Goal: Task Accomplishment & Management: Complete application form

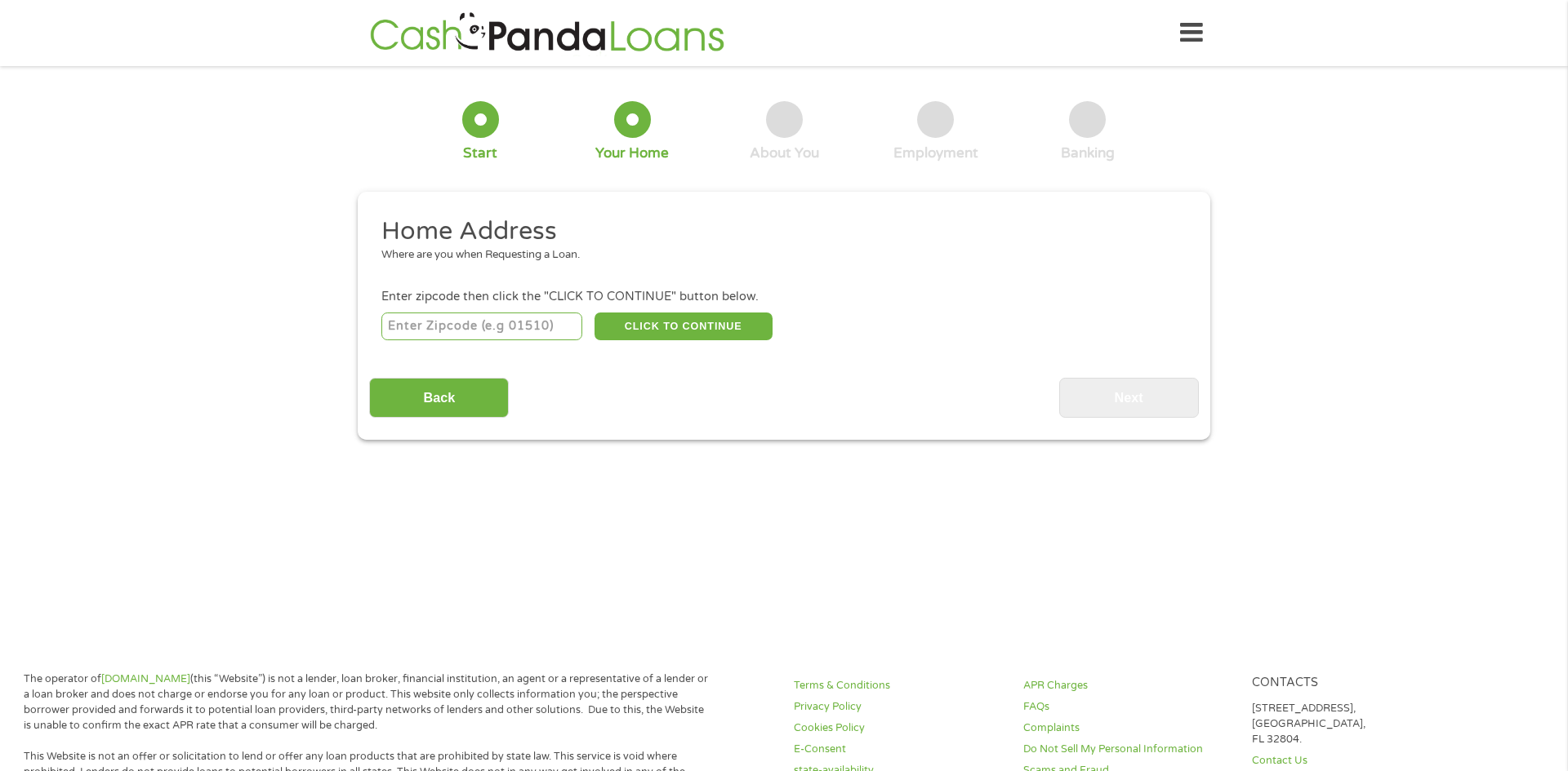
click at [434, 319] on input "number" at bounding box center [482, 326] width 202 height 28
type input "55421"
click at [672, 330] on button "CLICK TO CONTINUE" at bounding box center [683, 326] width 178 height 28
type input "55421"
type input "[GEOGRAPHIC_DATA]"
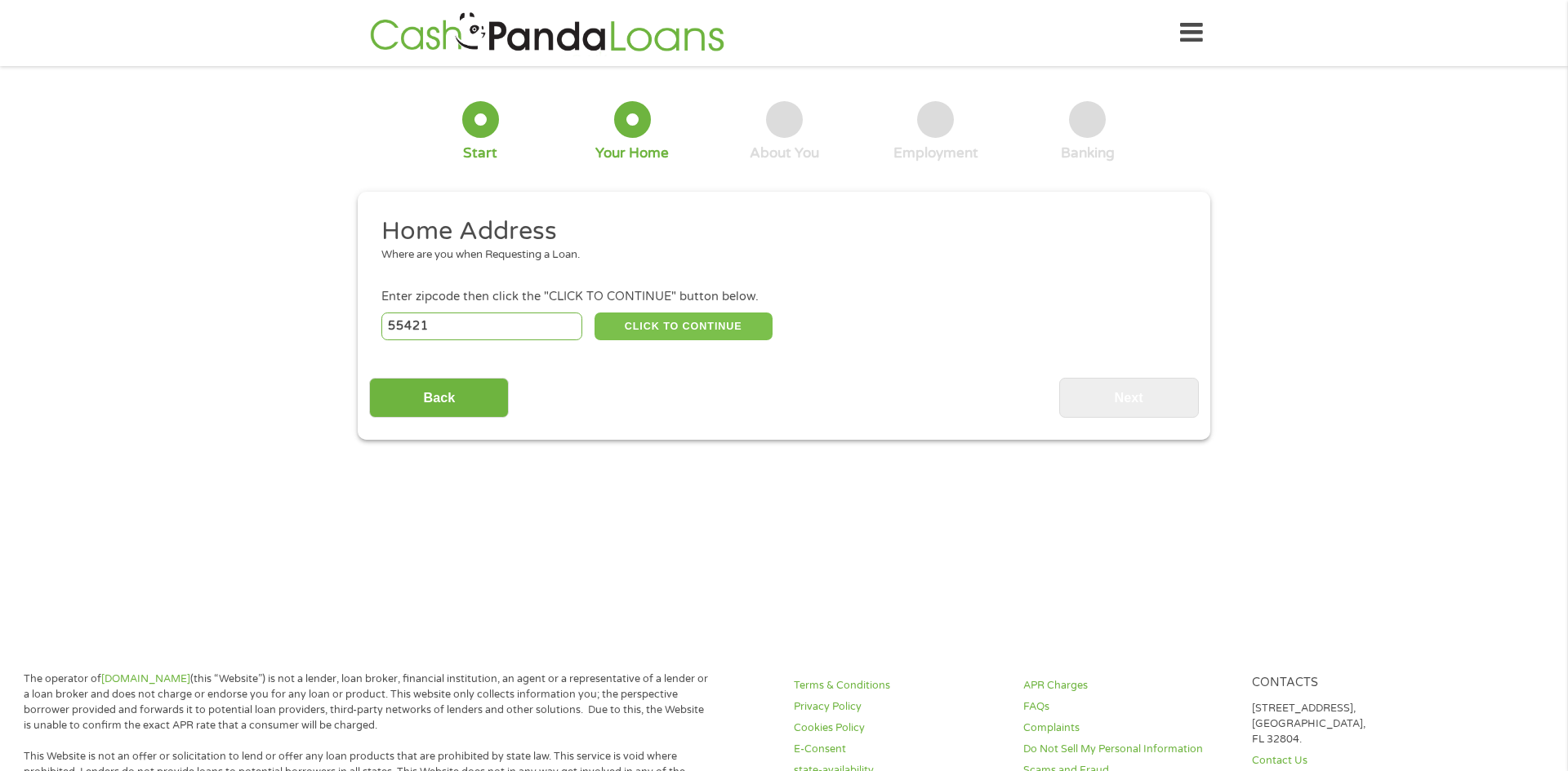
select select "[US_STATE]"
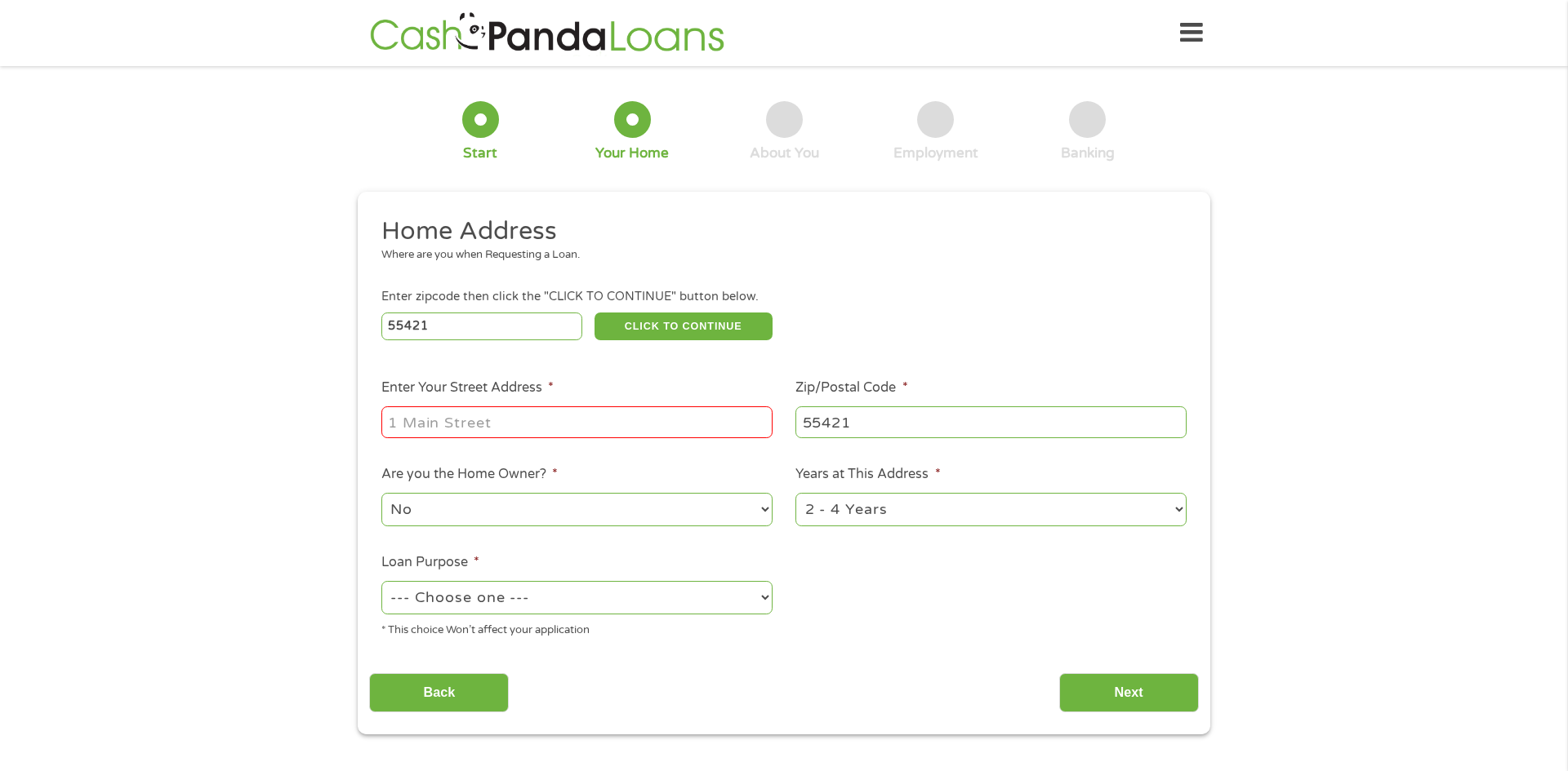
click at [637, 415] on input "Enter Your Street Address *" at bounding box center [577, 421] width 392 height 31
type input "[STREET_ADDRESS]"
click at [886, 529] on div "1 Year or less 1 - 2 Years 2 - 4 Years Over 4 Years" at bounding box center [990, 511] width 392 height 39
click at [883, 526] on select "1 Year or less 1 - 2 Years 2 - 4 Years Over 4 Years" at bounding box center [990, 510] width 392 height 34
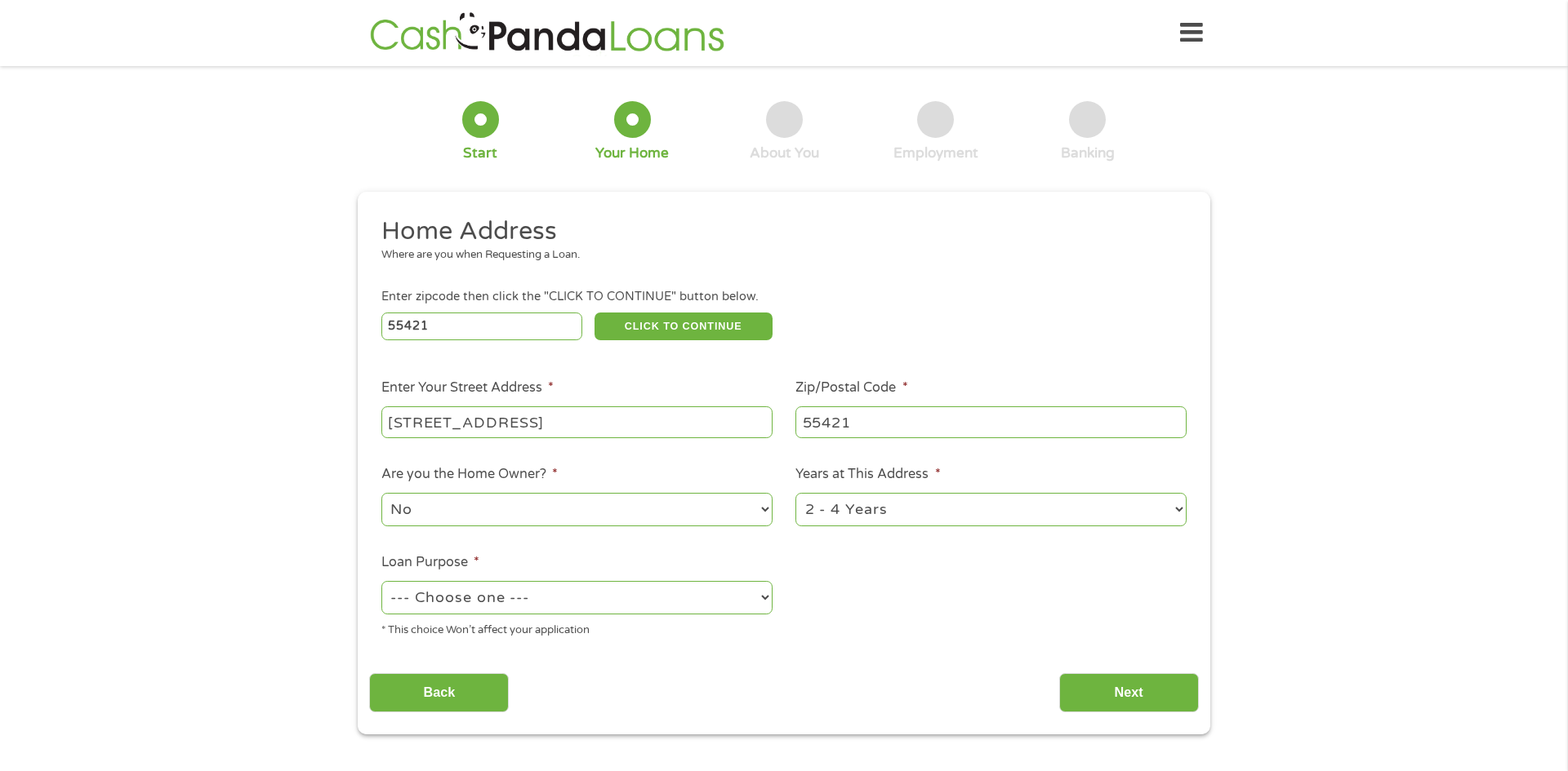
click at [459, 591] on select "--- Choose one --- Pay Bills Debt Consolidation Home Improvement Major Purchase…" at bounding box center [577, 598] width 392 height 34
select select "carloan"
click at [382, 583] on select "--- Choose one --- Pay Bills Debt Consolidation Home Improvement Major Purchase…" at bounding box center [577, 598] width 392 height 34
click at [1110, 695] on input "Next" at bounding box center [1129, 693] width 140 height 40
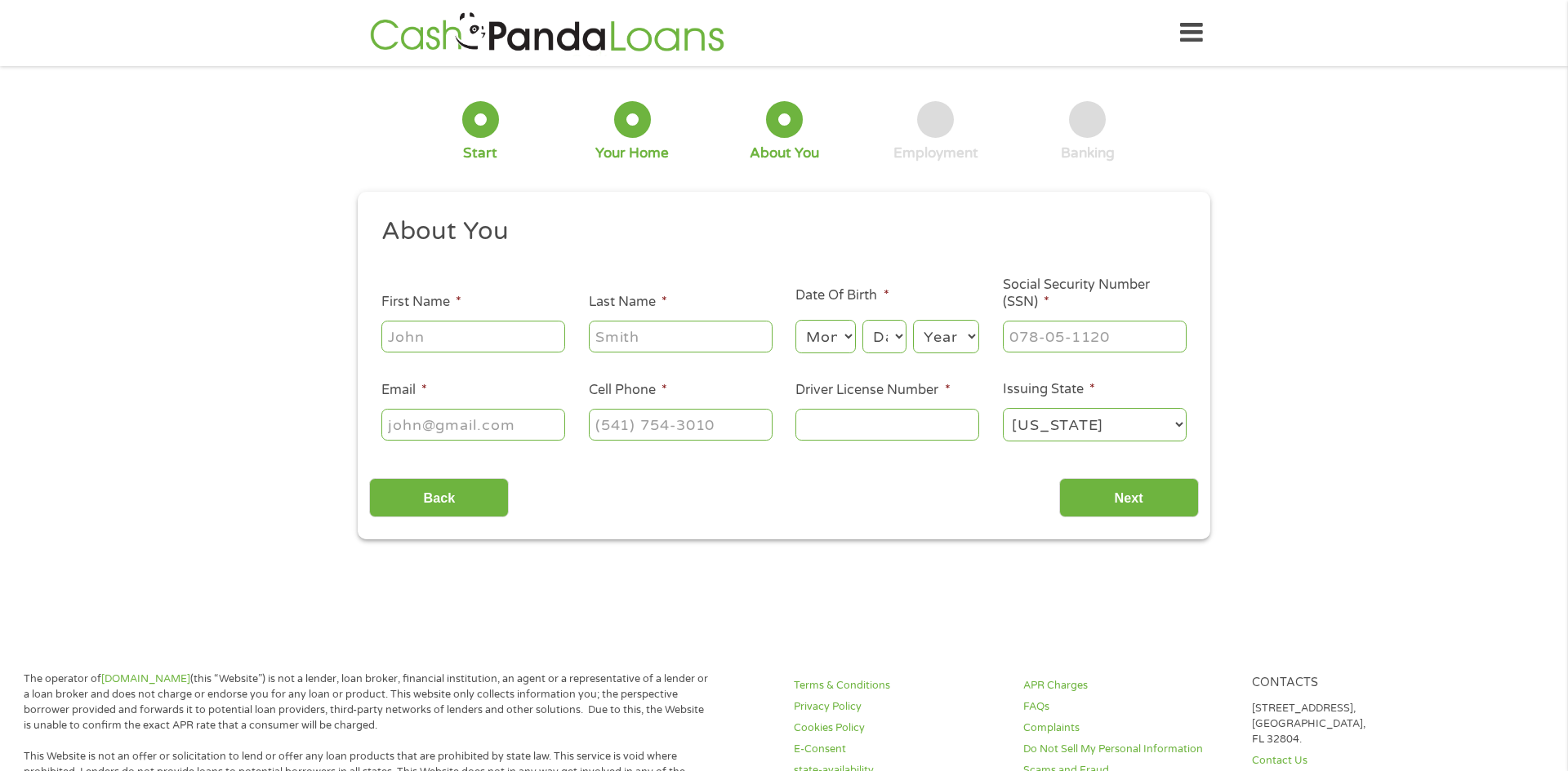
scroll to position [7, 7]
click at [535, 324] on input "First Name *" at bounding box center [473, 335] width 183 height 31
type input "liyah"
click at [681, 340] on input "Last Name *" at bounding box center [680, 335] width 183 height 31
type input "[PERSON_NAME]"
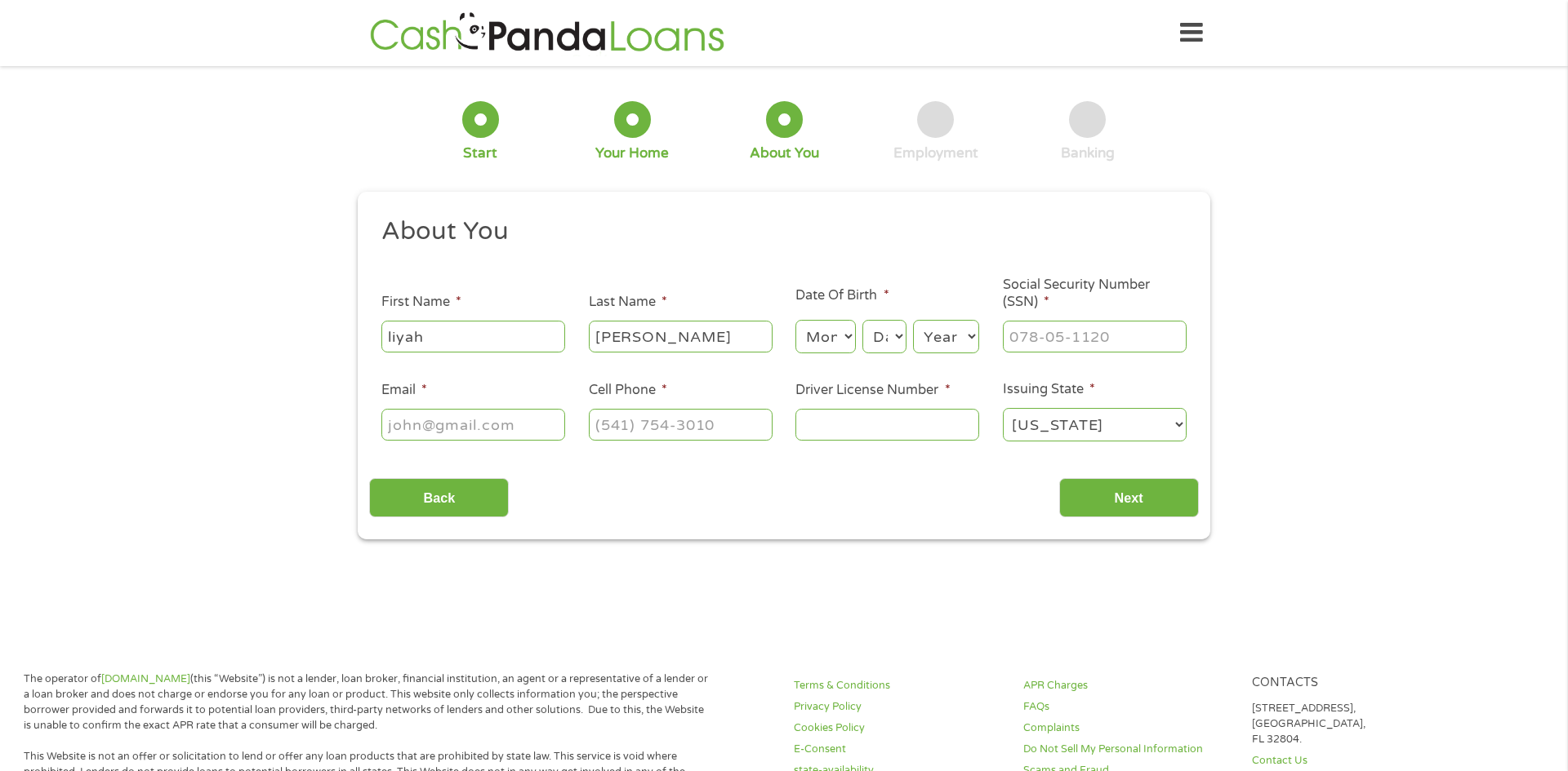
click at [851, 333] on select "Month 1 2 3 4 5 6 7 8 9 10 11 12" at bounding box center [824, 337] width 59 height 34
select select "1"
click at [795, 320] on select "Month 1 2 3 4 5 6 7 8 9 10 11 12" at bounding box center [824, 337] width 59 height 34
click at [874, 339] on select "Day 1 2 3 4 5 6 7 8 9 10 11 12 13 14 15 16 17 18 19 20 21 22 23 24 25 26 27 28 …" at bounding box center [884, 337] width 44 height 34
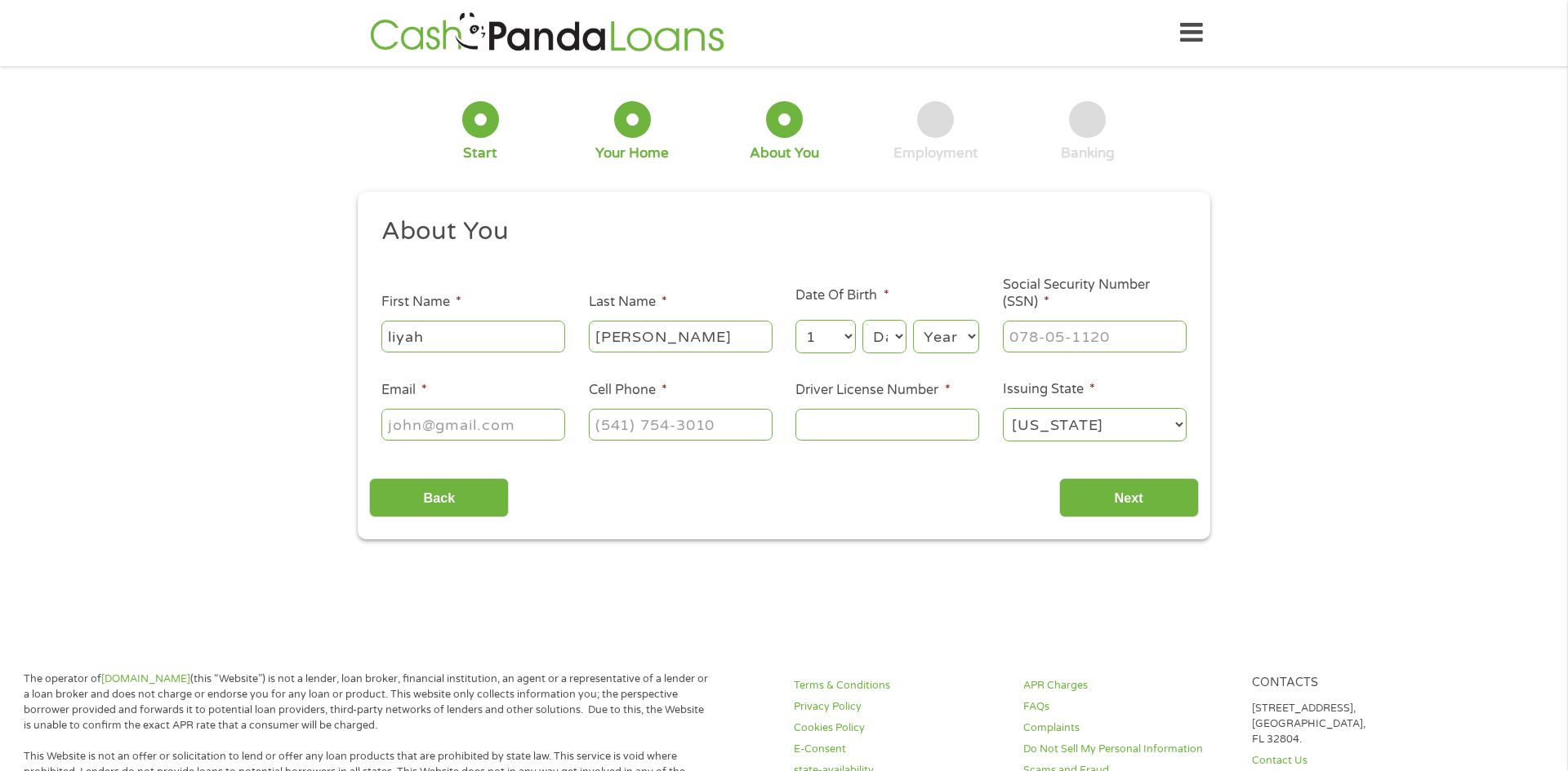
click at [874, 339] on select "Day 1 2 3 4 5 6 7 8 9 10 11 12 13 14 15 16 17 18 19 20 21 22 23 24 25 26 27 28 …" at bounding box center [884, 337] width 44 height 34
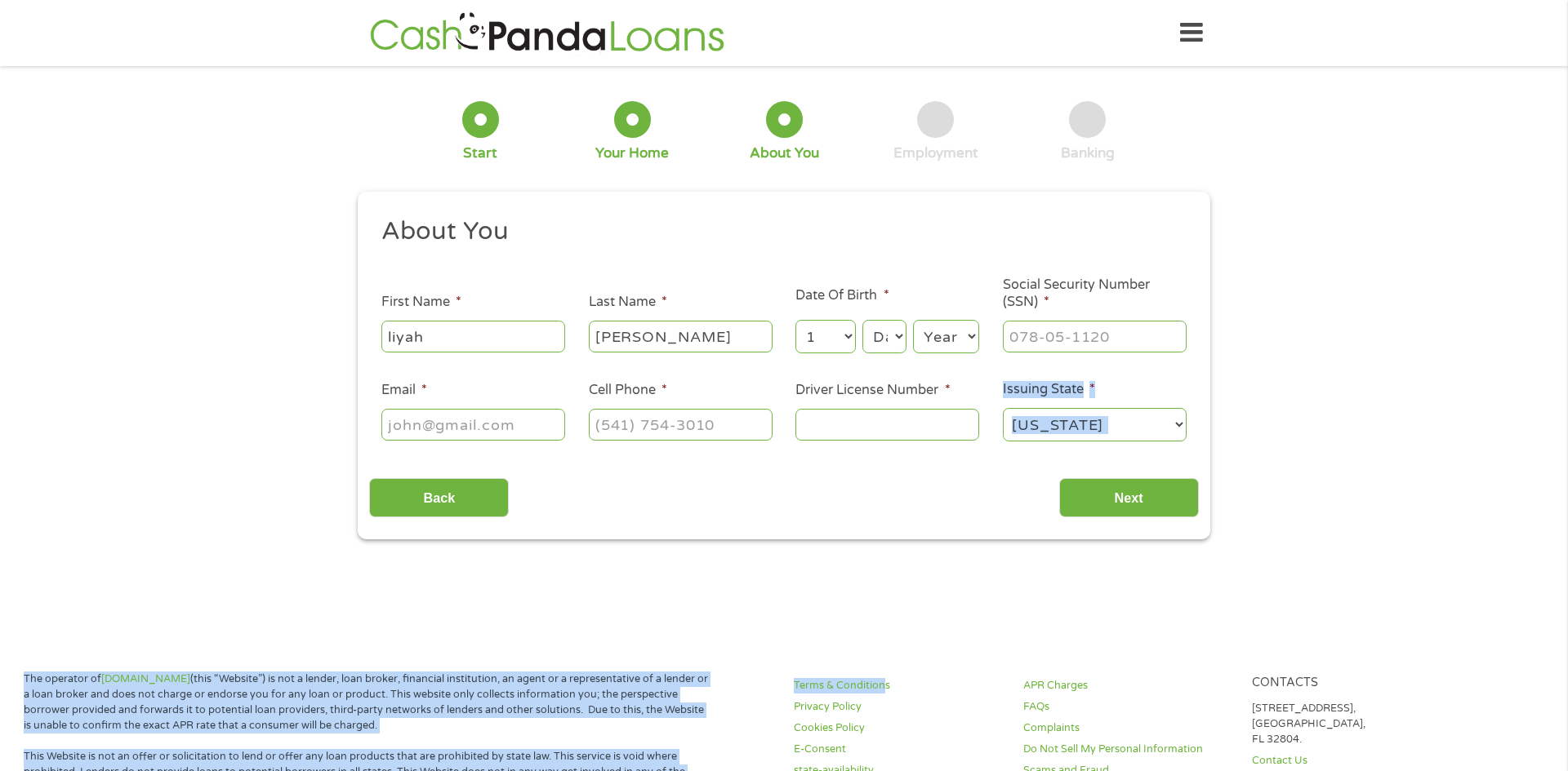
drag, startPoint x: 910, startPoint y: 452, endPoint x: 886, endPoint y: 671, distance: 220.3
click at [877, 346] on select "Day 1 2 3 4 5 6 7 8 9 10 11 12 13 14 15 16 17 18 19 20 21 22 23 24 25 26 27 28 …" at bounding box center [884, 337] width 44 height 34
select select "31"
click at [948, 344] on select "Year [DATE] 2006 2005 2004 2003 2002 2001 2000 1999 1998 1997 1996 1995 1994 19…" at bounding box center [946, 337] width 66 height 34
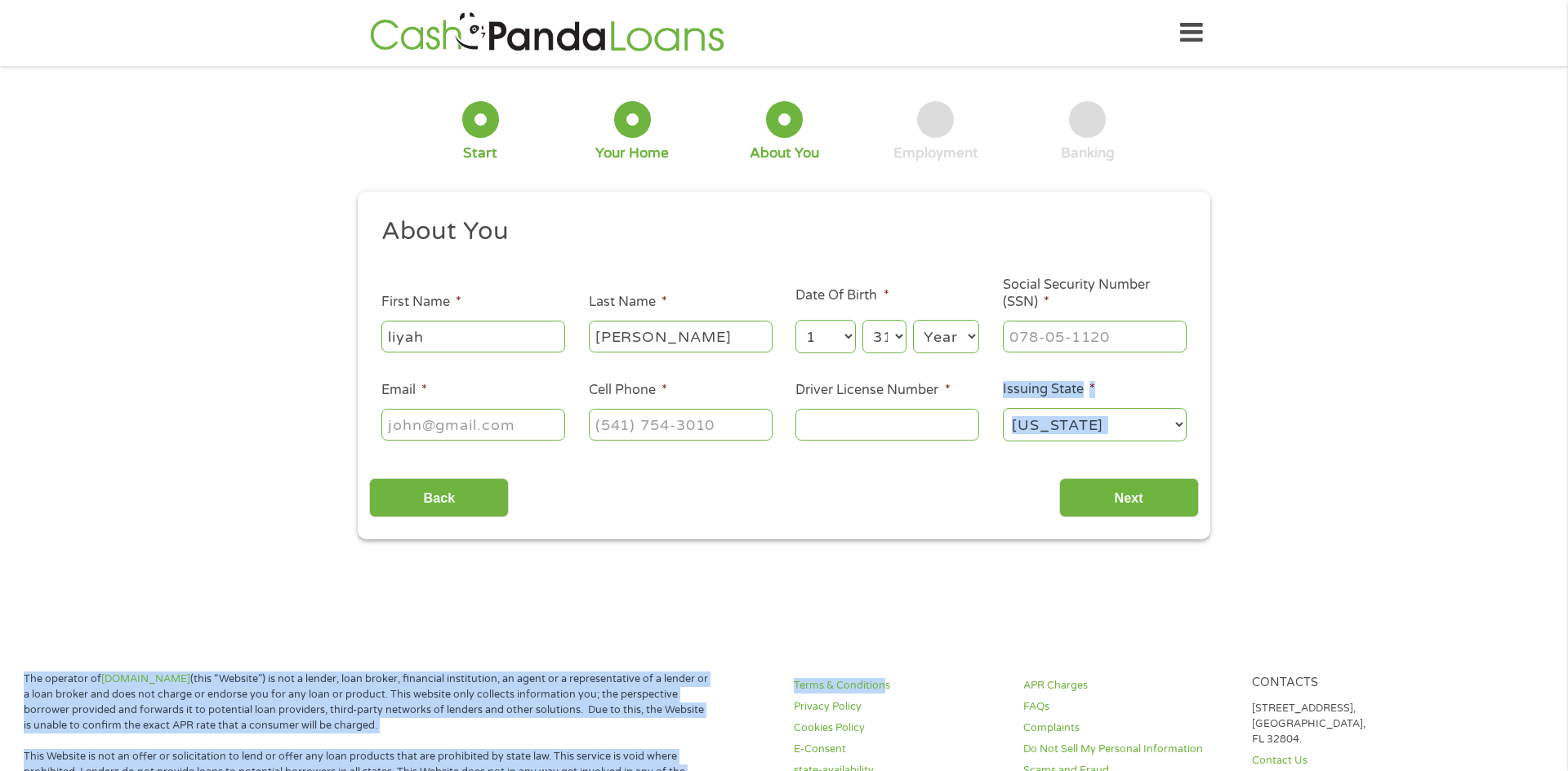
select select "2004"
click at [1119, 344] on input "___-__-____" at bounding box center [1095, 335] width 183 height 31
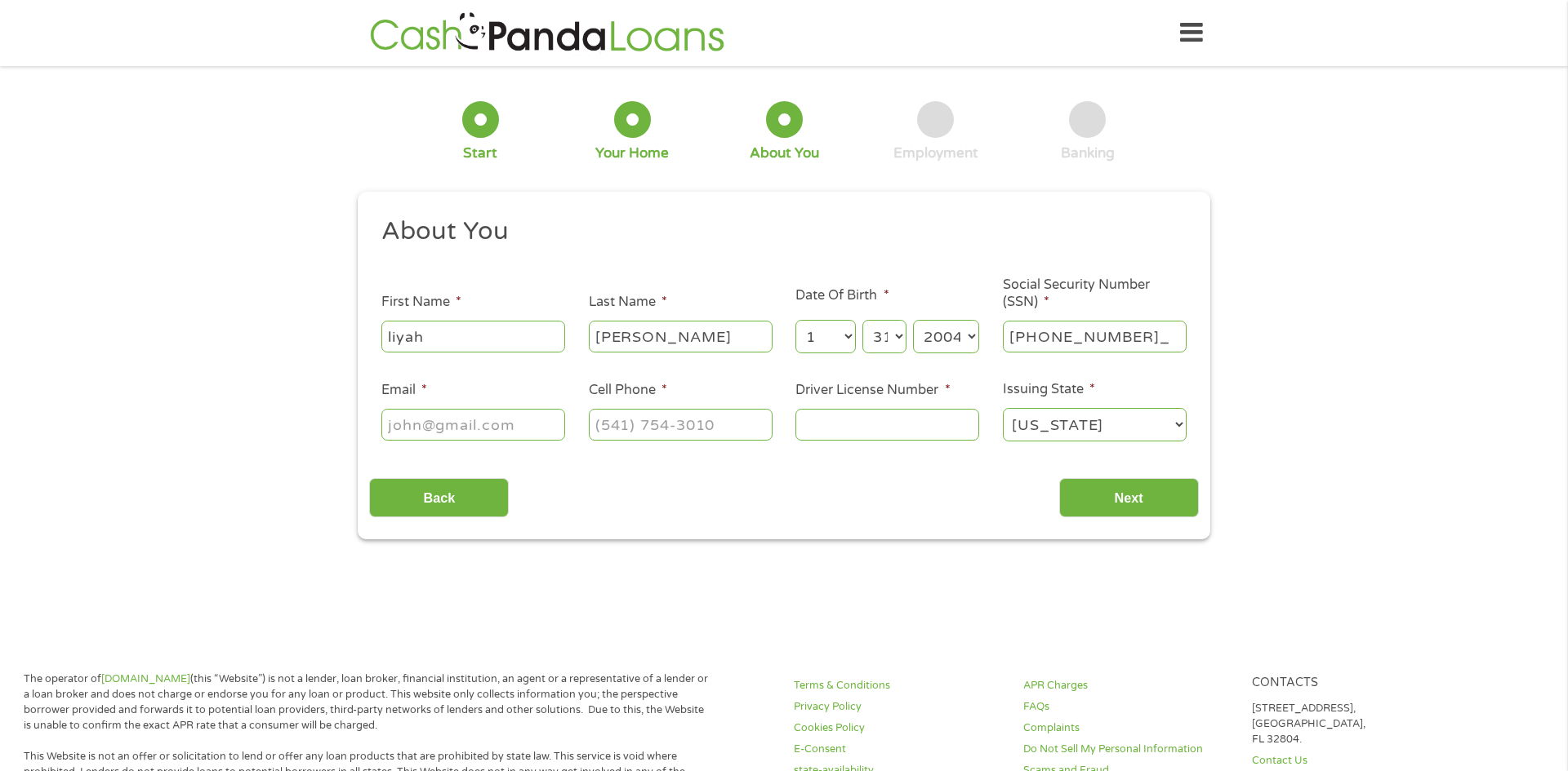
type input "356-02-9670"
click at [520, 419] on input "Email *" at bounding box center [473, 424] width 183 height 31
type input "[EMAIL_ADDRESS][DOMAIN_NAME]"
click at [645, 418] on input "(___) ___-____" at bounding box center [680, 424] width 183 height 31
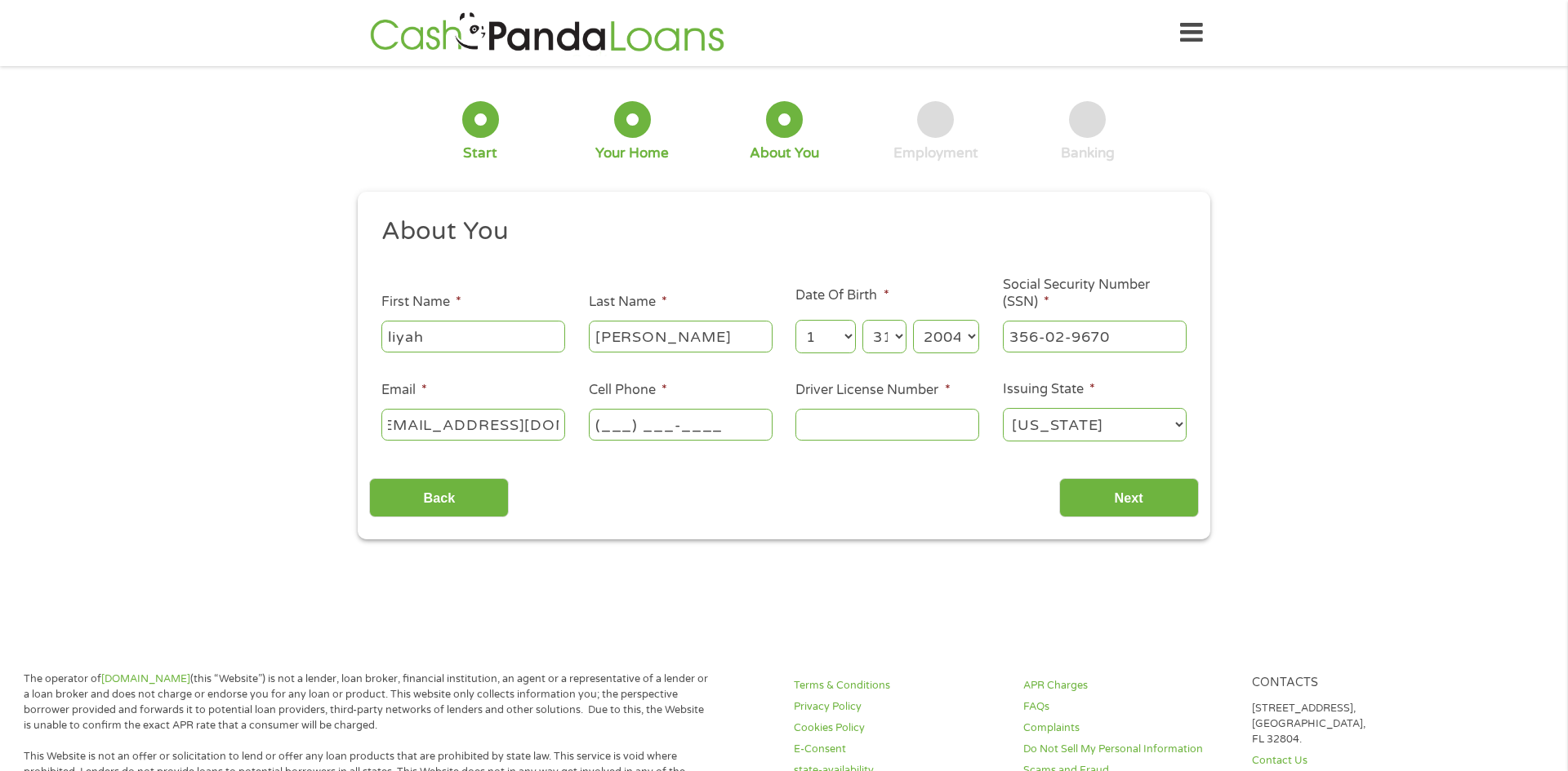
scroll to position [0, 0]
type input "[PHONE_NUMBER]"
click at [1023, 432] on select "[US_STATE] [US_STATE] [US_STATE] [US_STATE] [US_STATE] [US_STATE] [US_STATE] [U…" at bounding box center [1095, 425] width 183 height 34
click at [959, 429] on input "Driver License Number *" at bounding box center [887, 424] width 183 height 31
click at [1163, 492] on input "Next" at bounding box center [1129, 498] width 140 height 40
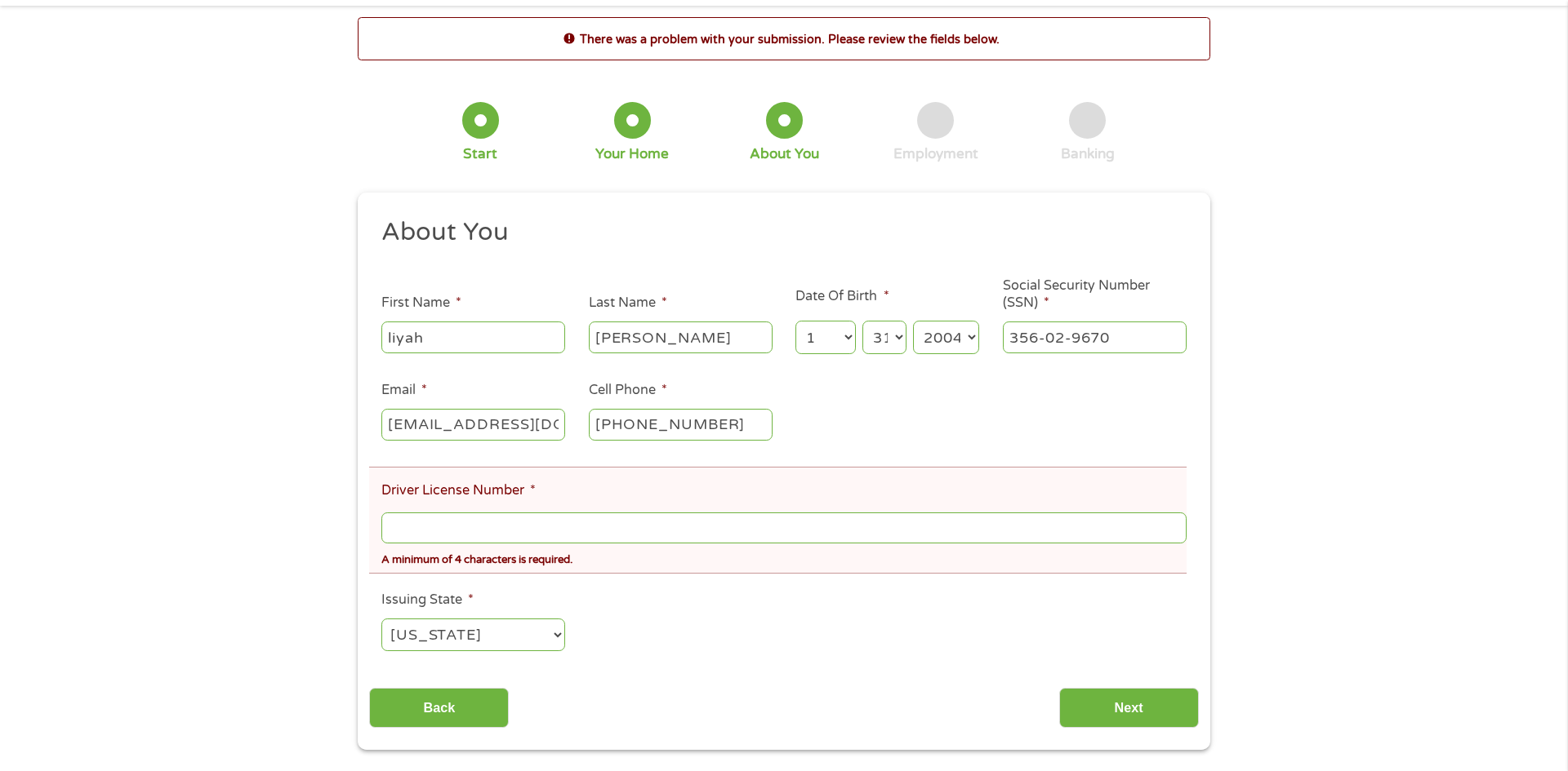
scroll to position [62, 0]
click at [754, 517] on input "Driver License Number *" at bounding box center [784, 526] width 805 height 31
type input "c"
